Goal: Browse casually: Explore the website without a specific task or goal

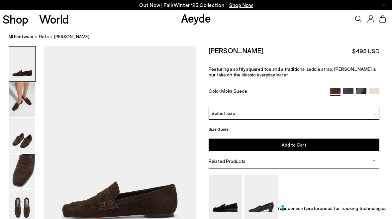
click at [328, 199] on div "Oscar Gabby" at bounding box center [294, 203] width 171 height 59
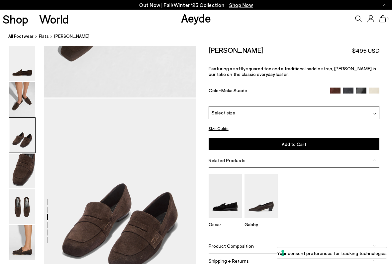
scroll to position [611, 0]
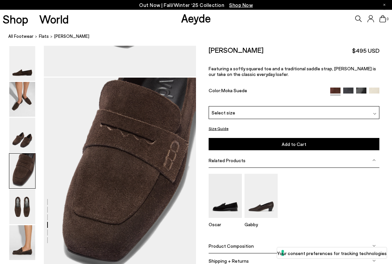
click at [23, 218] on img at bounding box center [22, 207] width 26 height 35
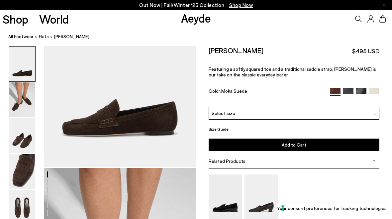
scroll to position [82, 0]
click at [21, 36] on link "All Footwear" at bounding box center [20, 36] width 25 height 7
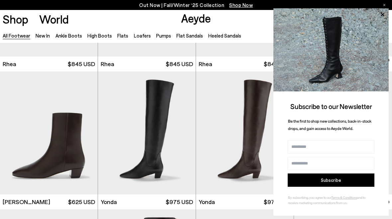
scroll to position [1211, 0]
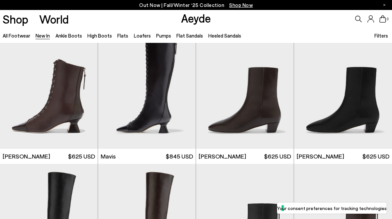
scroll to position [633, 0]
